Goal: Task Accomplishment & Management: Manage account settings

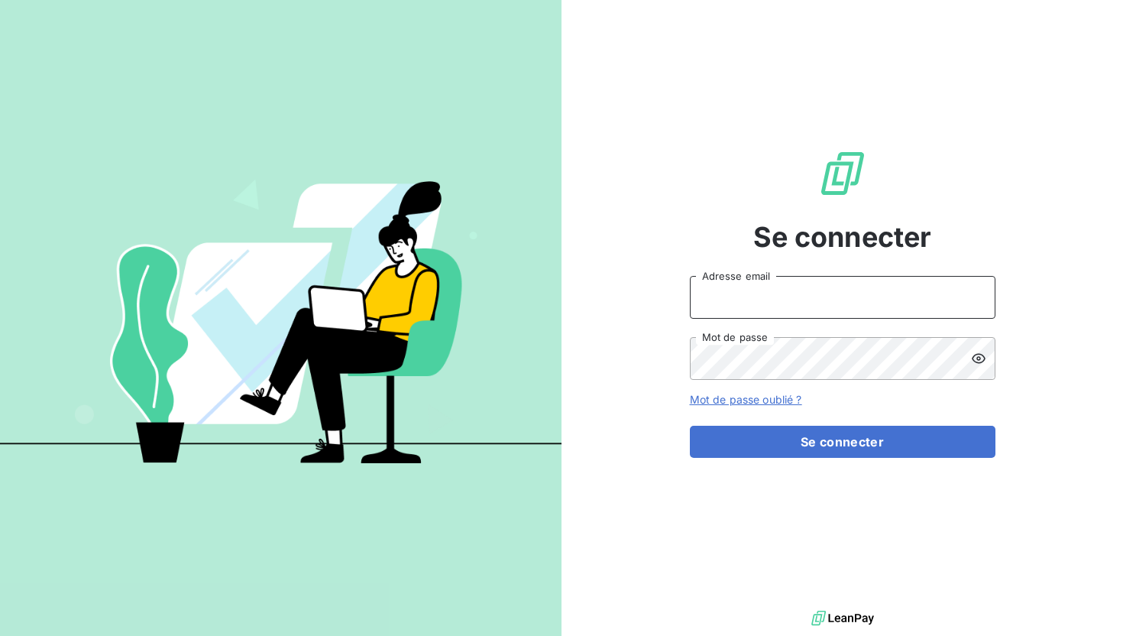
type input "[EMAIL_ADDRESS][DOMAIN_NAME]"
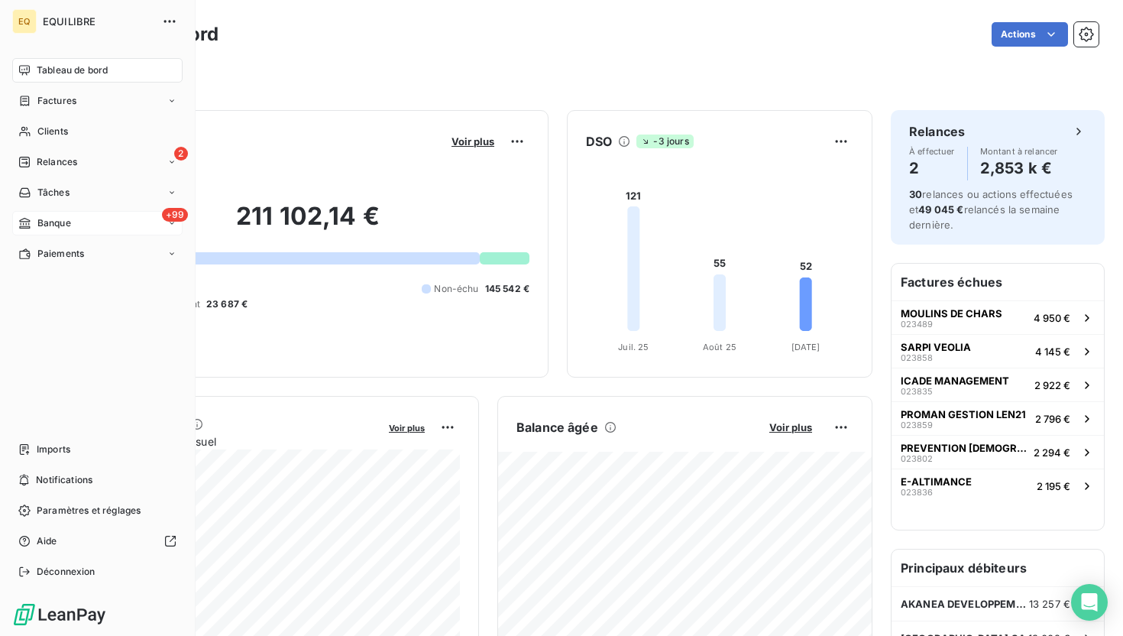
click at [99, 224] on div "+99 Banque" at bounding box center [97, 223] width 170 height 24
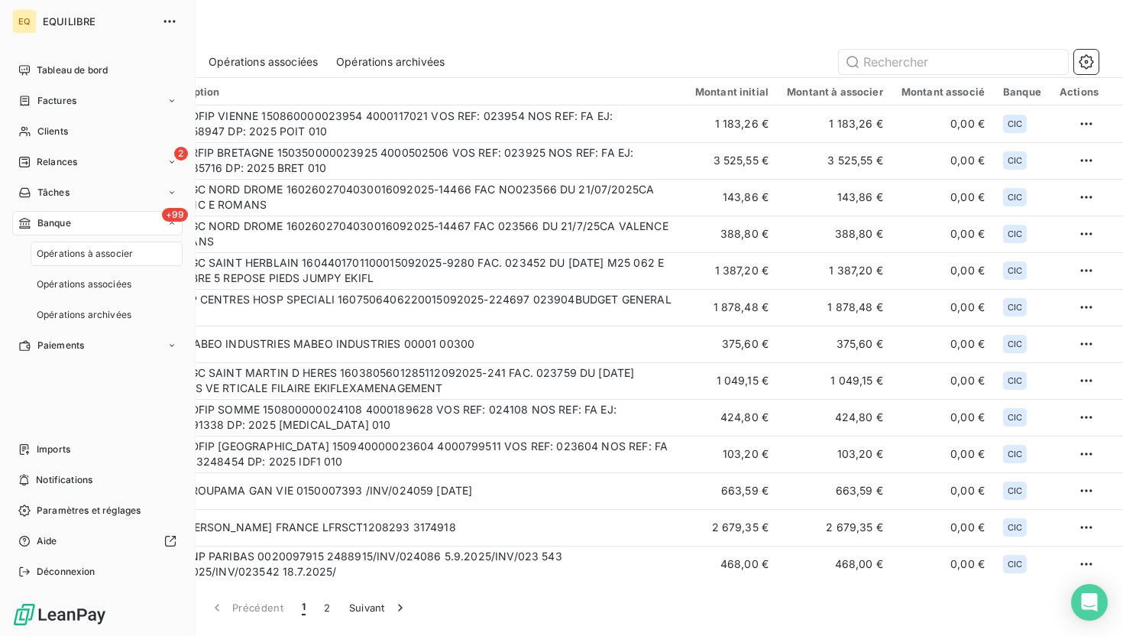
click at [94, 223] on div "+99 Banque" at bounding box center [97, 223] width 170 height 24
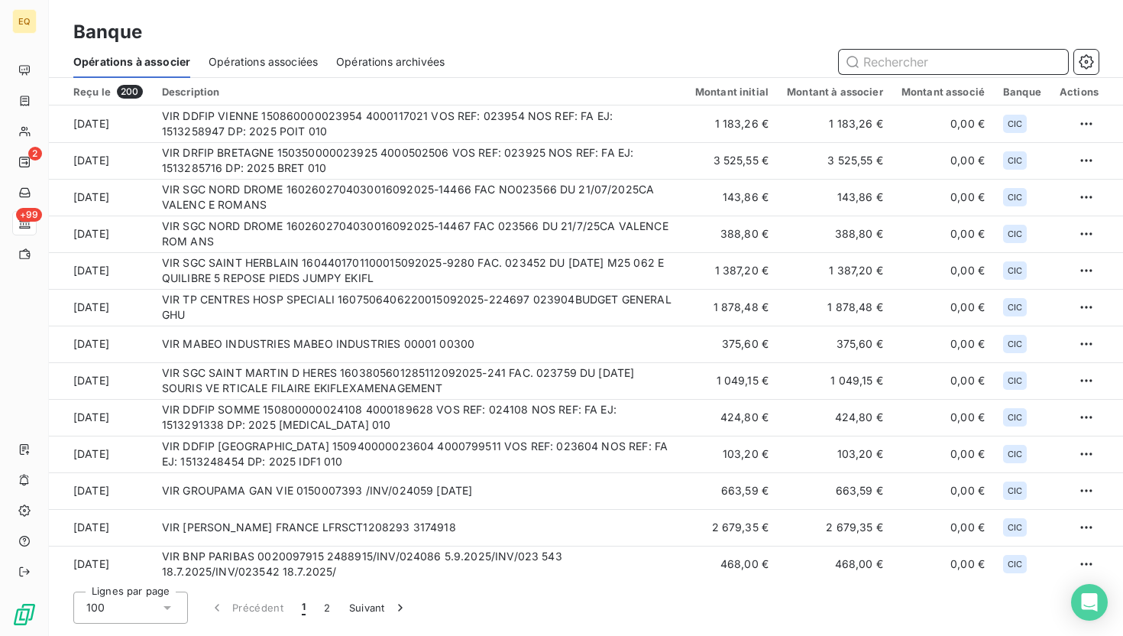
click at [911, 59] on input "text" at bounding box center [953, 62] width 229 height 24
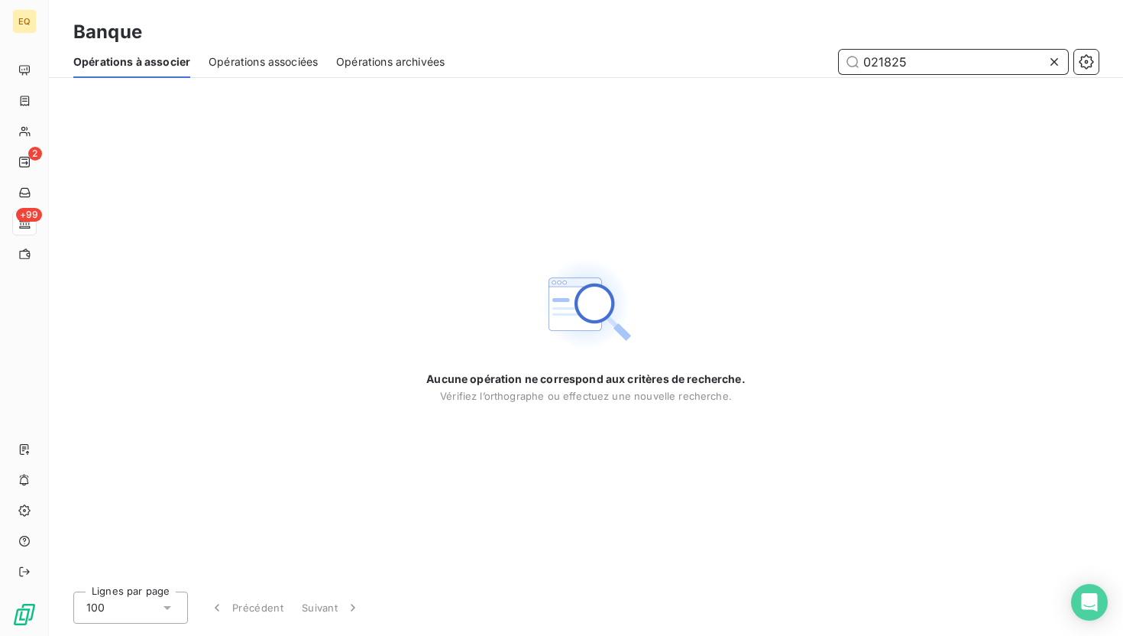
drag, startPoint x: 930, startPoint y: 60, endPoint x: 815, endPoint y: 60, distance: 114.6
click at [815, 60] on div "021825" at bounding box center [781, 62] width 636 height 24
type input "278,35"
click at [1054, 63] on icon at bounding box center [1054, 61] width 15 height 15
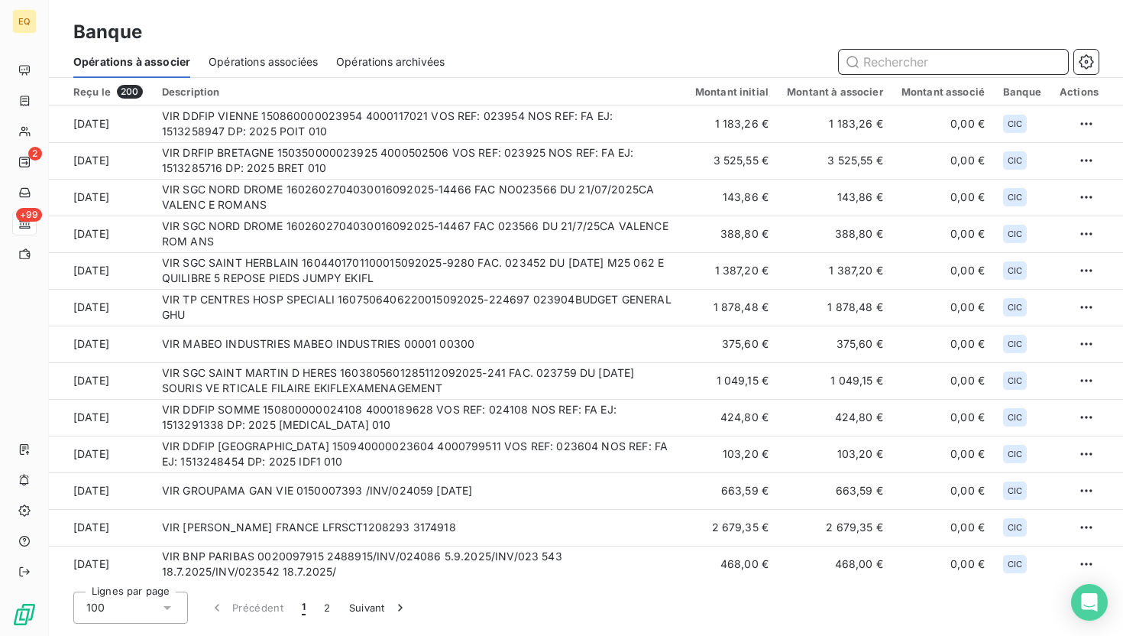
click at [894, 61] on input "text" at bounding box center [953, 62] width 229 height 24
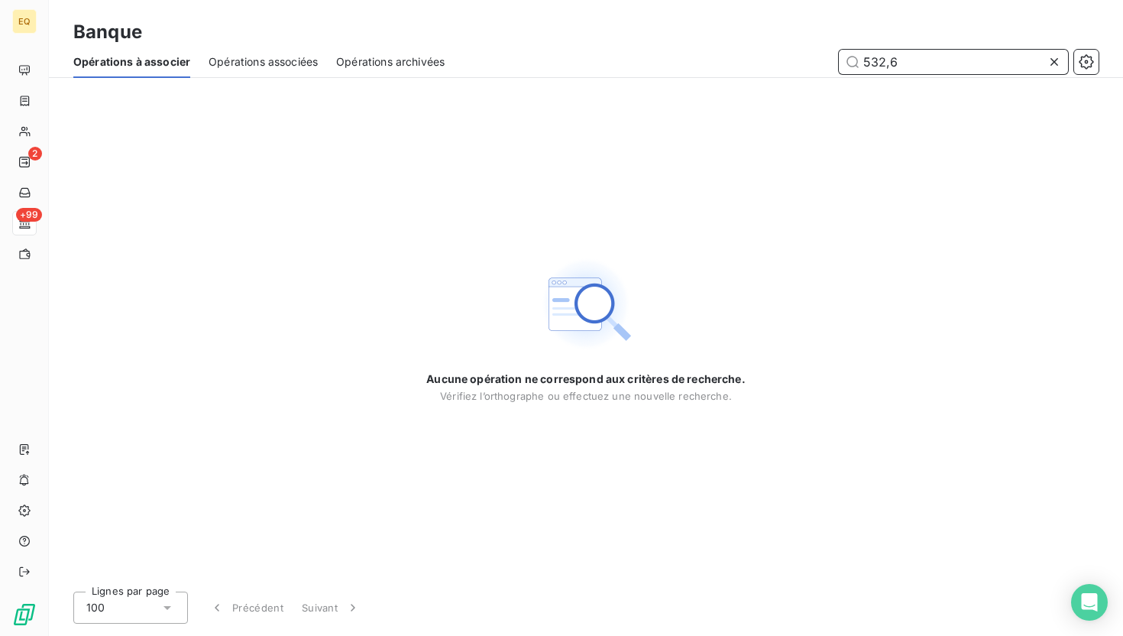
type input "532,66"
click at [244, 64] on span "Opérations associées" at bounding box center [263, 61] width 109 height 15
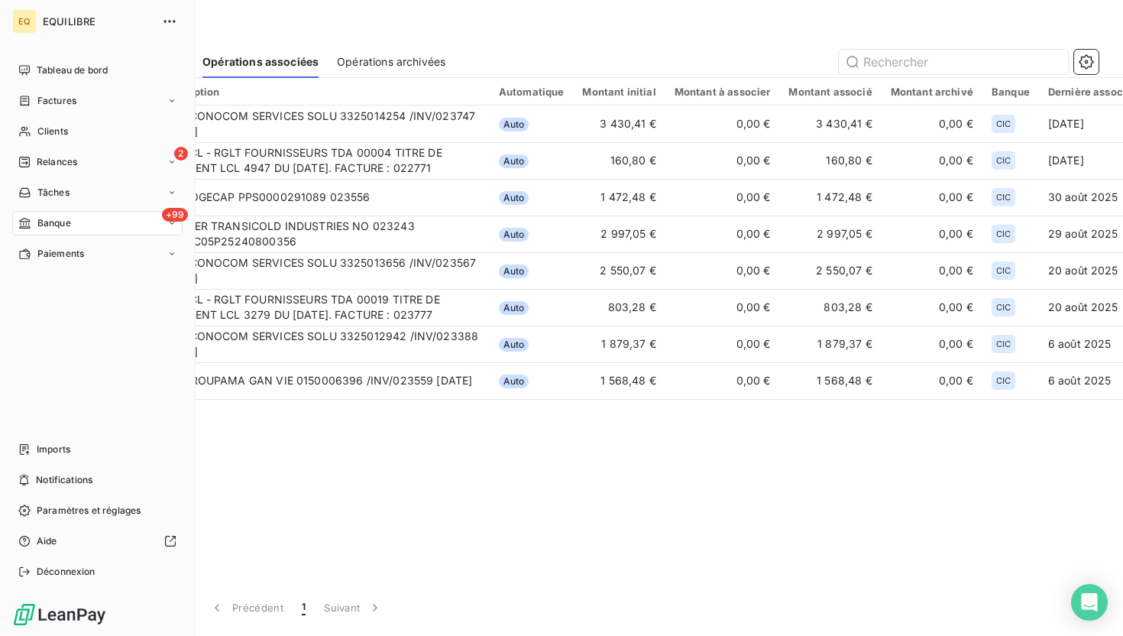
click at [36, 218] on div "Banque" at bounding box center [44, 223] width 53 height 14
click at [99, 262] on div "Opérations à associer" at bounding box center [107, 253] width 152 height 24
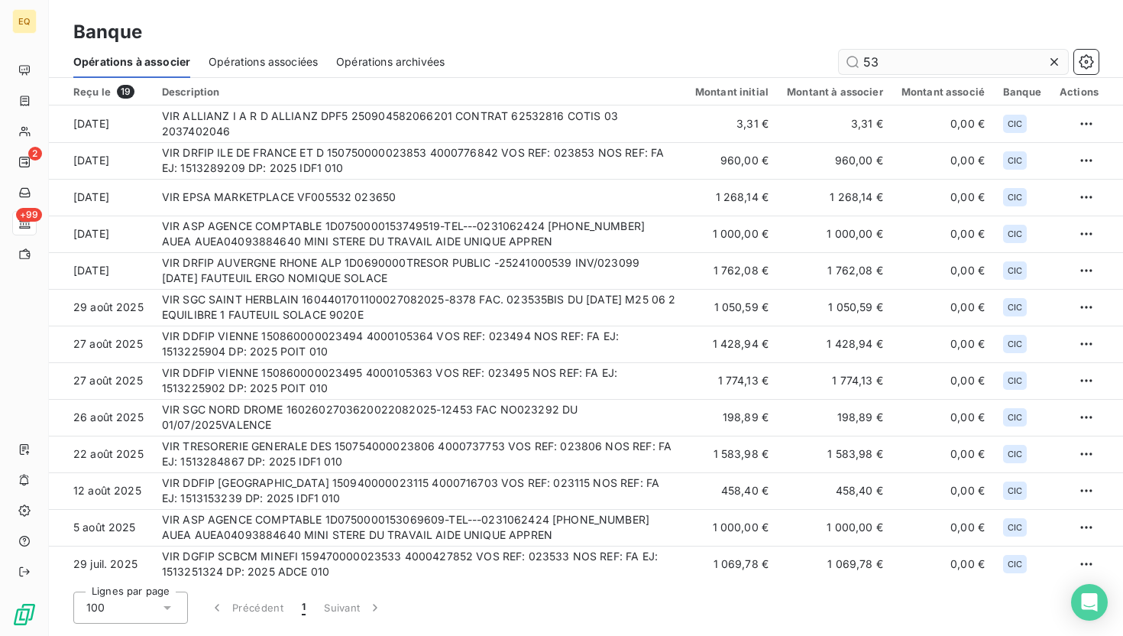
type input "5"
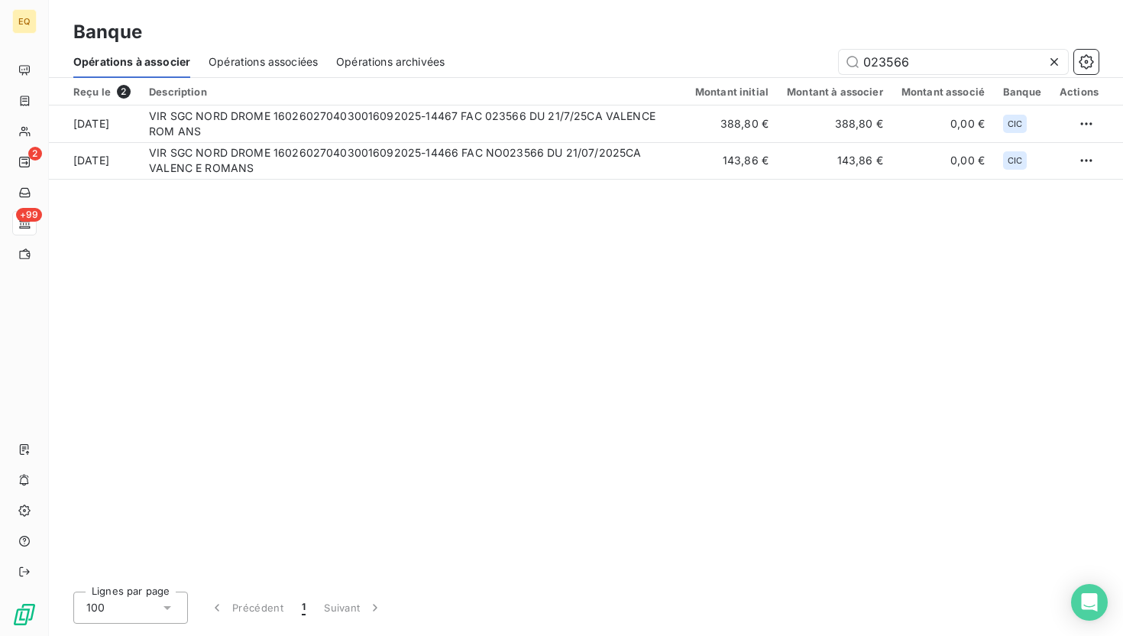
type input "023566"
click at [1057, 57] on icon at bounding box center [1054, 61] width 15 height 15
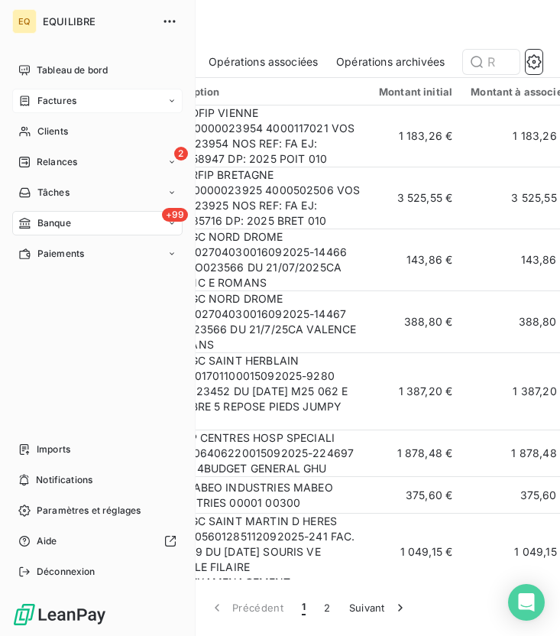
click at [32, 100] on div "Factures" at bounding box center [47, 101] width 58 height 14
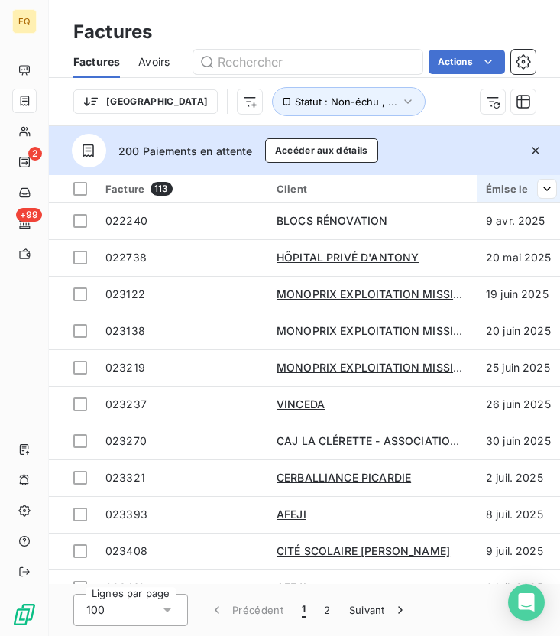
scroll to position [0, 366]
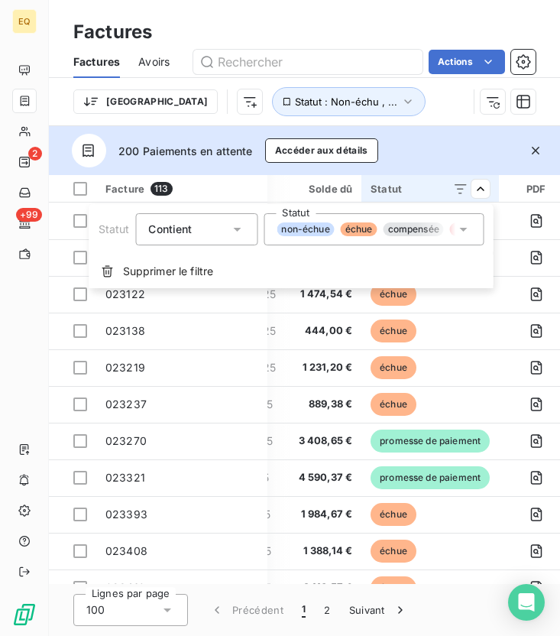
click at [468, 231] on icon at bounding box center [462, 229] width 15 height 15
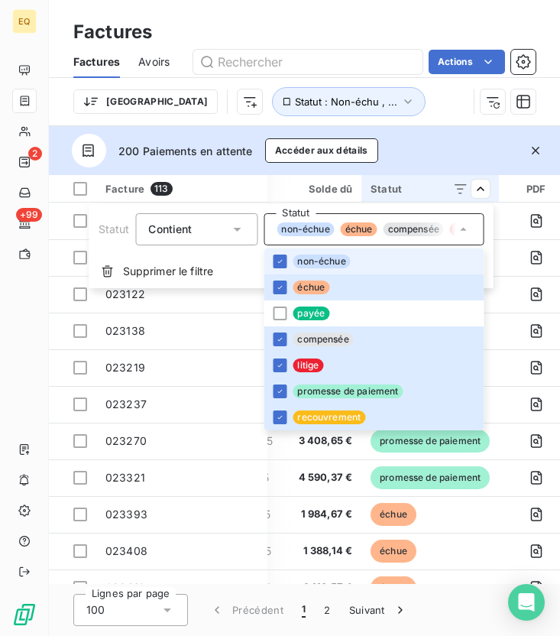
click at [442, 102] on html "EQ 2 +99 Factures Factures Avoirs Actions Trier Statut : Non-échu , ... 200 Pai…" at bounding box center [280, 318] width 560 height 636
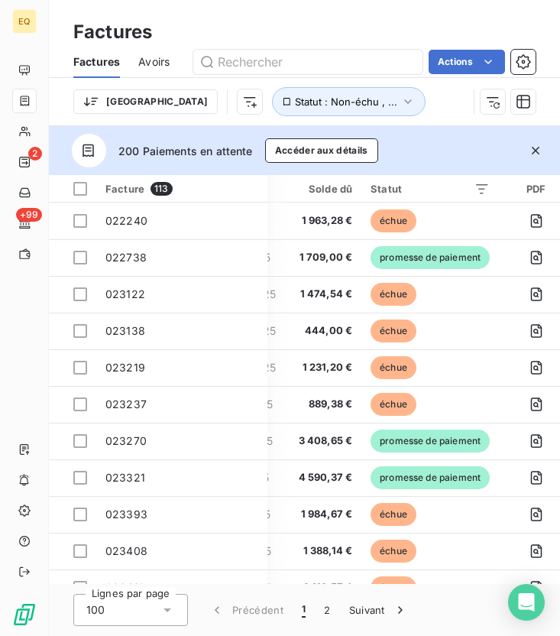
click at [538, 148] on icon "button" at bounding box center [535, 150] width 15 height 15
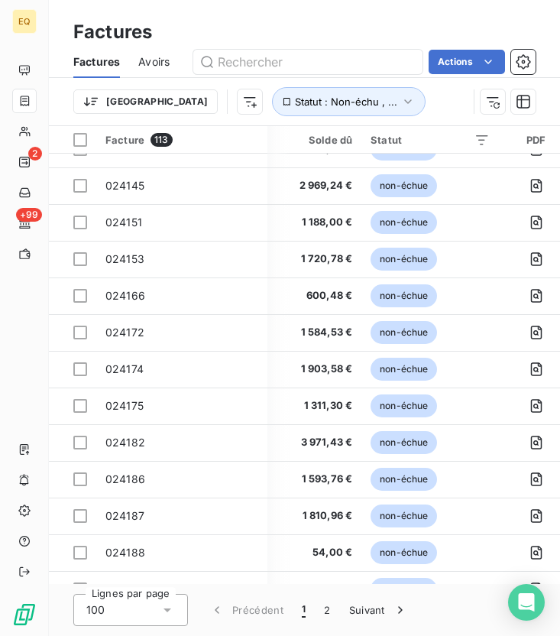
scroll to position [3243, 366]
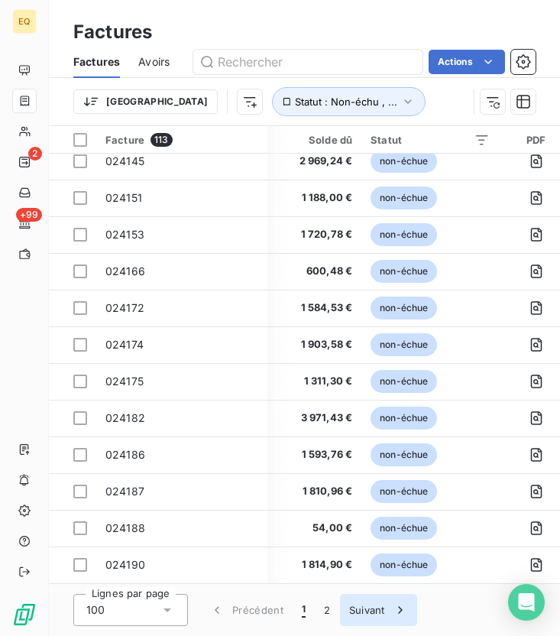
click at [369, 614] on button "Suivant" at bounding box center [378, 610] width 77 height 32
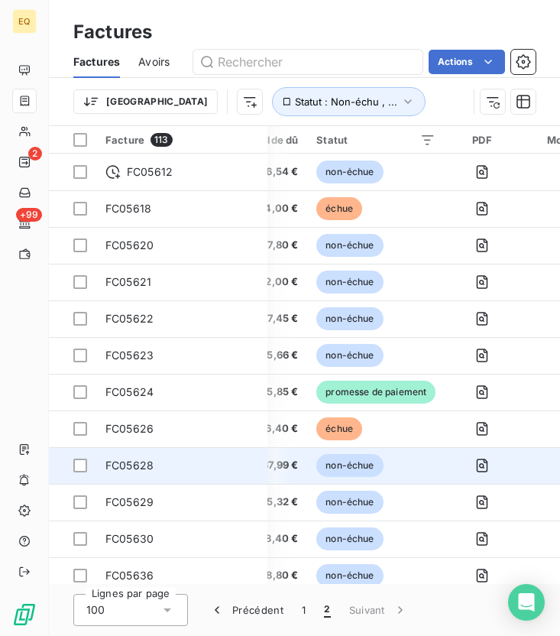
scroll to position [53, 415]
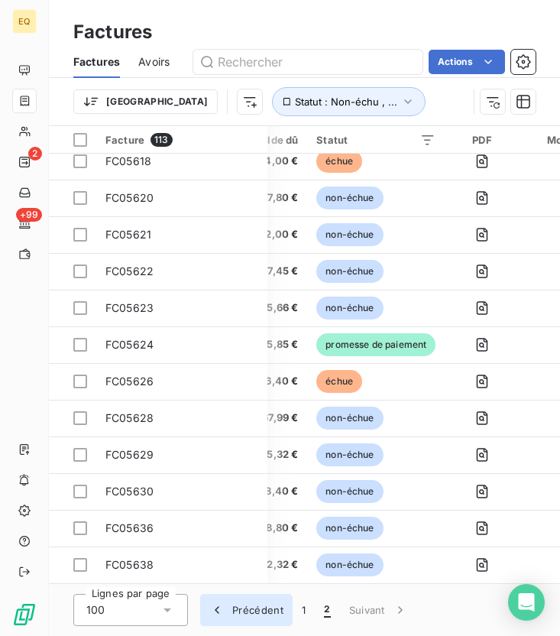
click at [271, 621] on button "Précédent" at bounding box center [246, 610] width 92 height 32
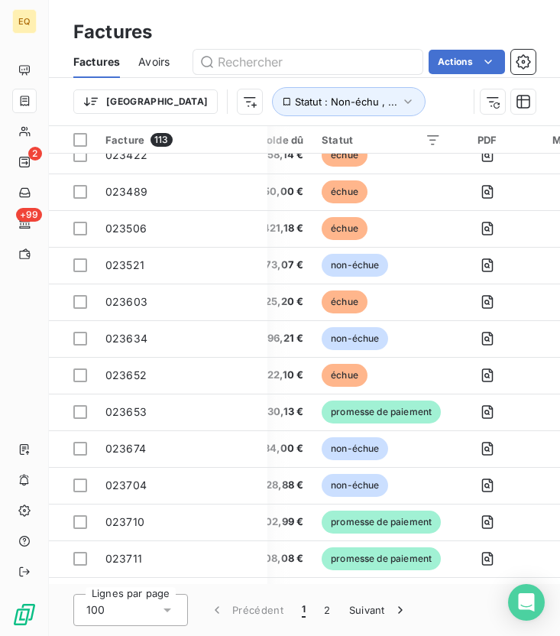
scroll to position [0, 415]
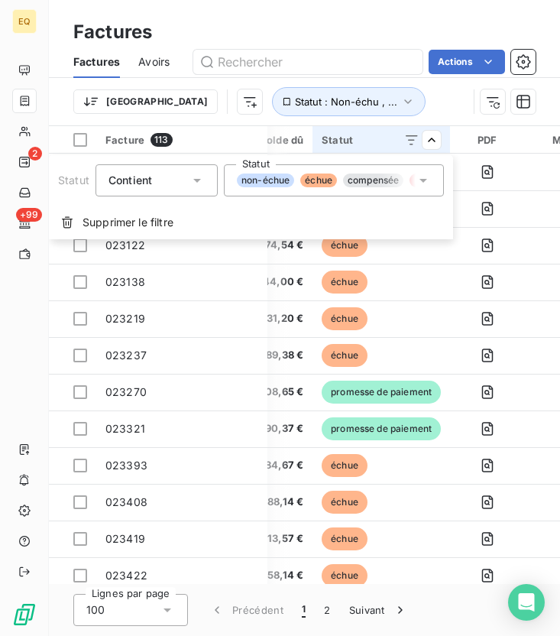
click at [434, 134] on html "EQ 2 +99 Factures Factures Avoirs Actions Trier Statut : Non-échu , ... Facture…" at bounding box center [280, 318] width 560 height 636
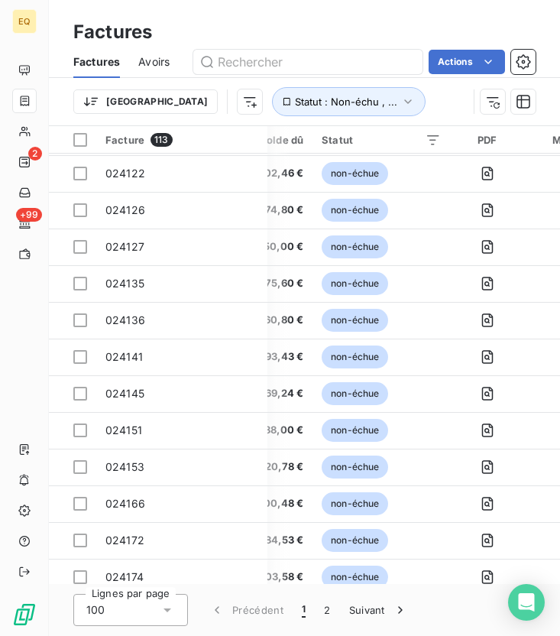
scroll to position [3243, 415]
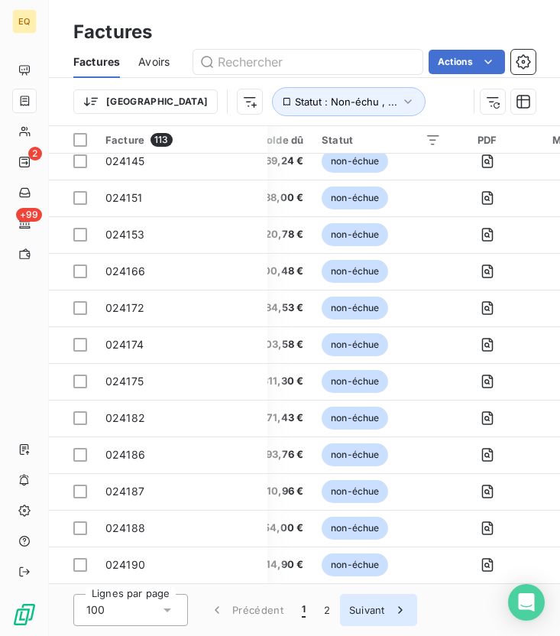
click at [368, 610] on button "Suivant" at bounding box center [378, 610] width 77 height 32
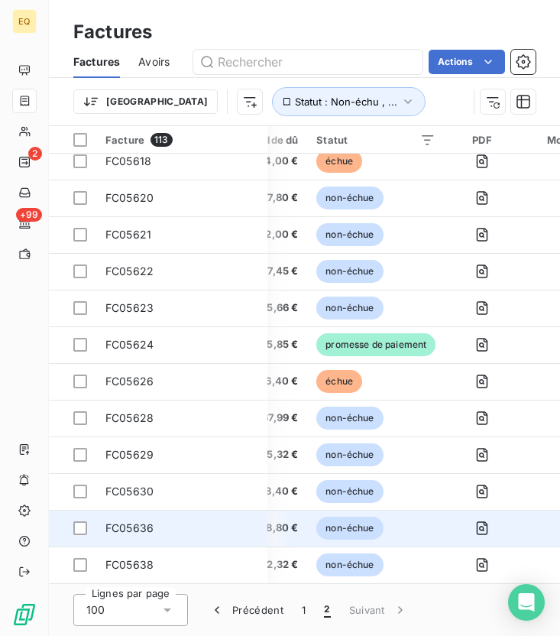
scroll to position [0, 415]
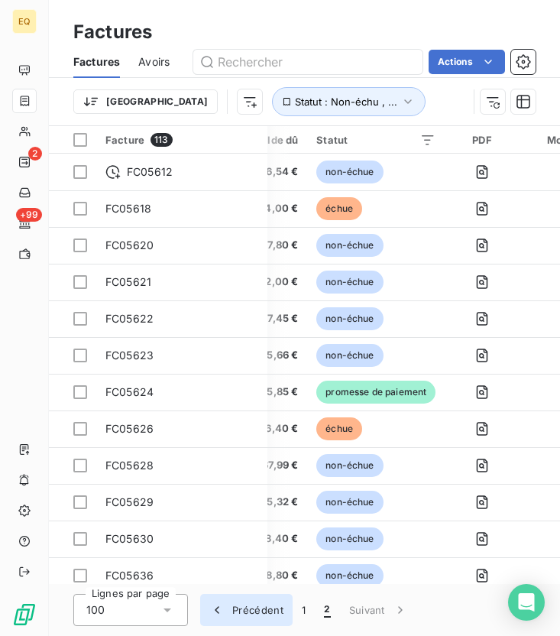
click at [264, 604] on button "Précédent" at bounding box center [246, 610] width 92 height 32
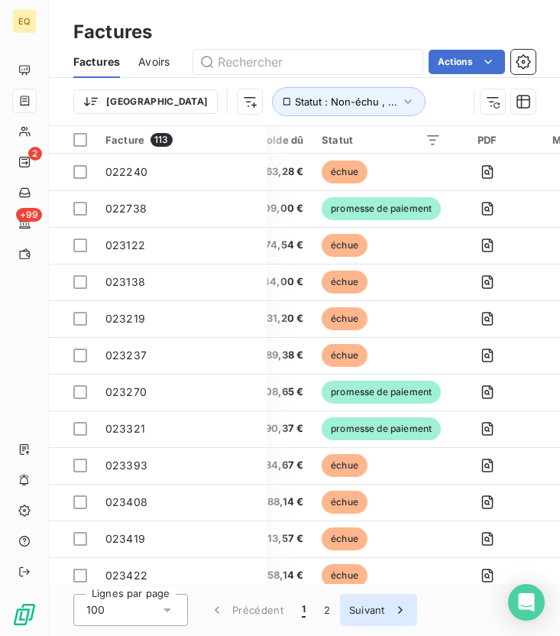
click at [361, 603] on button "Suivant" at bounding box center [378, 610] width 77 height 32
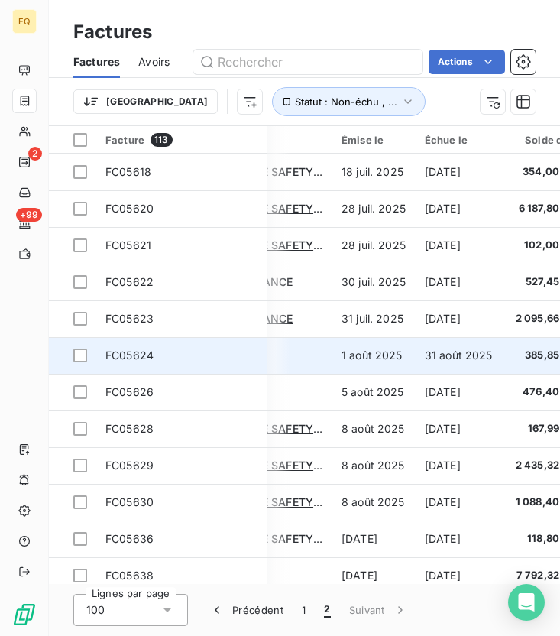
scroll to position [37, 0]
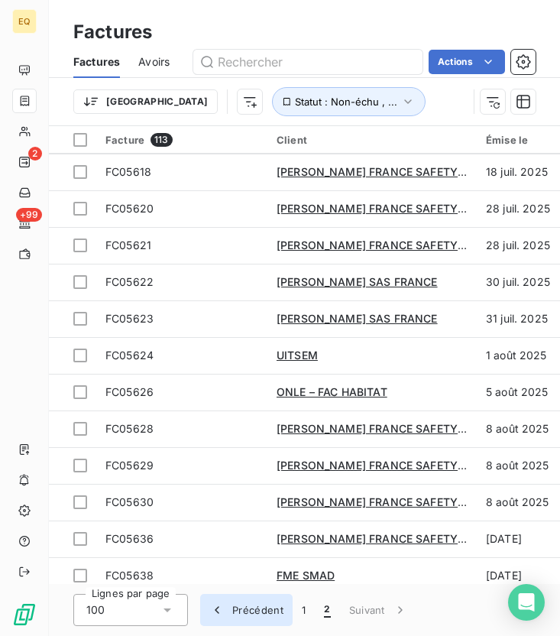
click at [241, 611] on button "Précédent" at bounding box center [246, 610] width 92 height 32
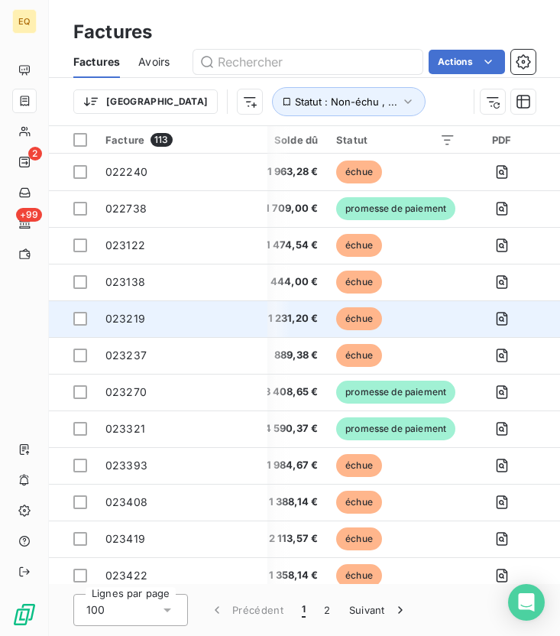
scroll to position [0, 358]
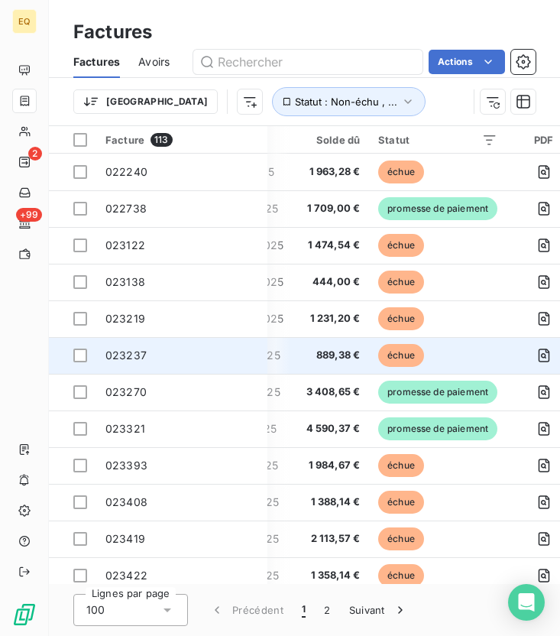
click at [340, 354] on span "889,38 €" at bounding box center [333, 355] width 56 height 15
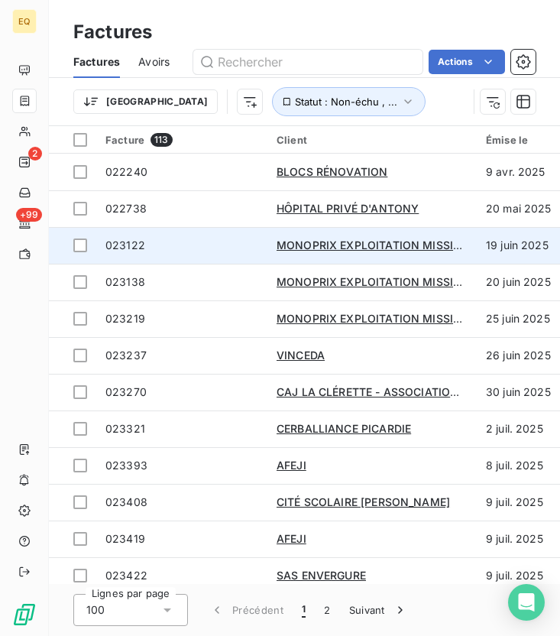
click at [338, 254] on td "MONOPRIX EXPLOITATION MISSION HANDICAP" at bounding box center [371, 245] width 209 height 37
